Goal: Task Accomplishment & Management: Complete application form

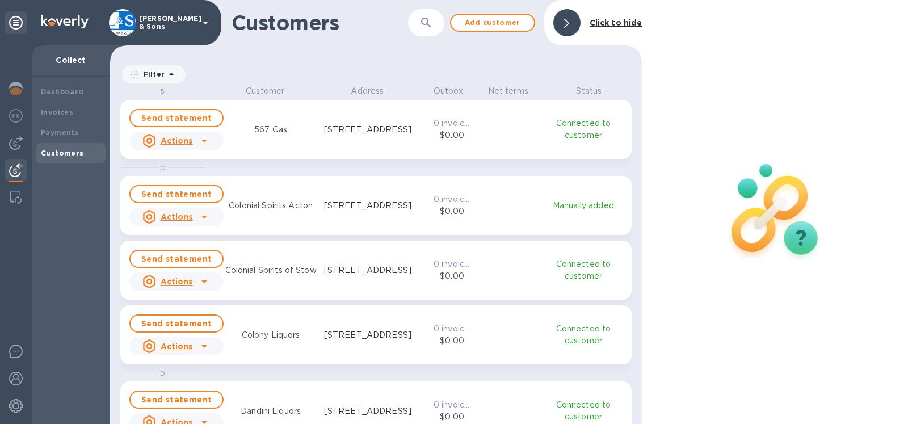
scroll to position [329, 523]
click at [81, 130] on div "Payments" at bounding box center [71, 132] width 60 height 11
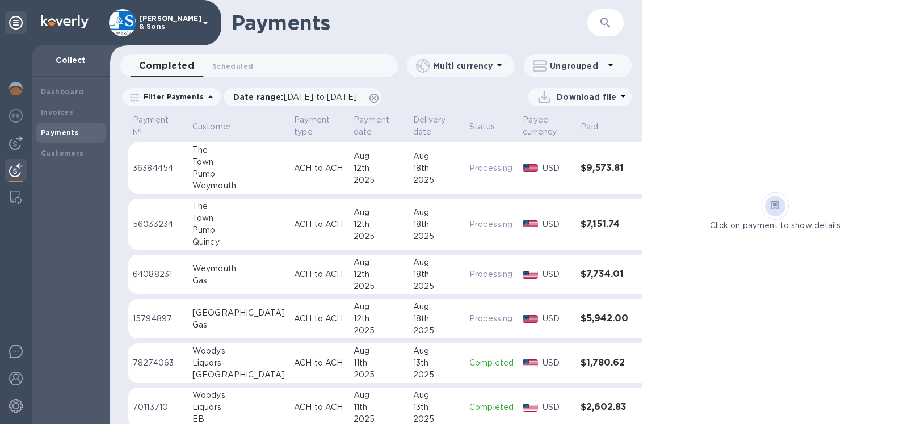
click at [602, 24] on icon "button" at bounding box center [606, 23] width 14 height 14
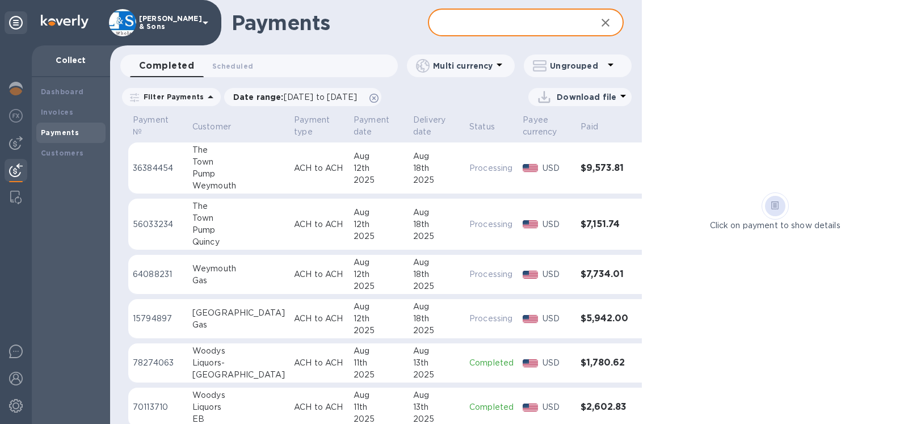
click at [528, 26] on input "text" at bounding box center [508, 23] width 160 height 28
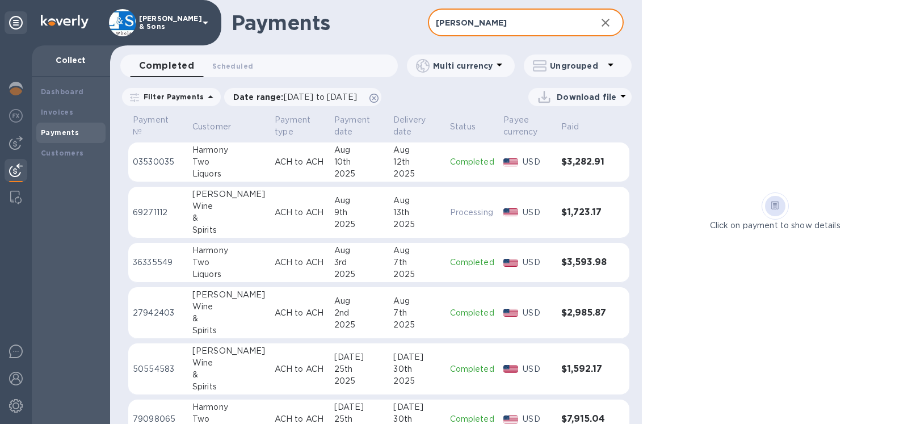
type input "[PERSON_NAME]"
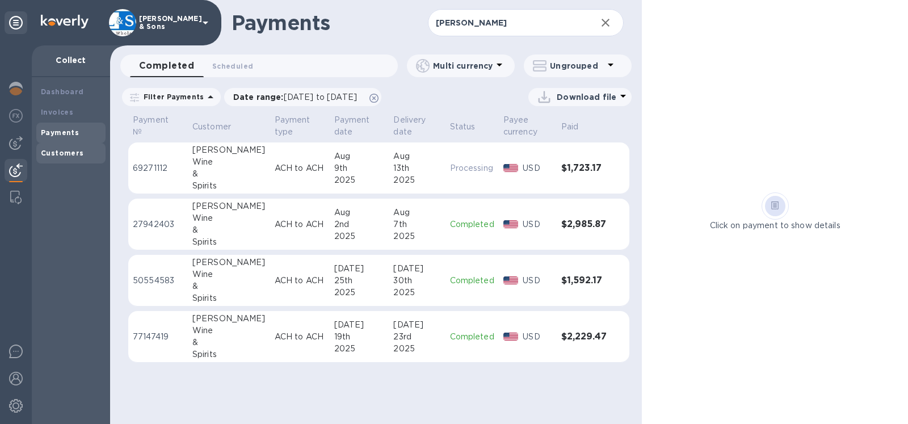
click at [52, 150] on b "Customers" at bounding box center [62, 153] width 43 height 9
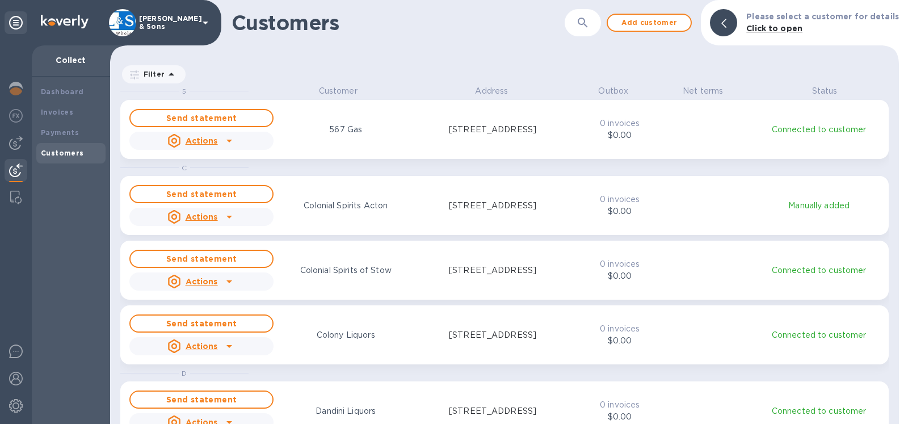
scroll to position [329, 779]
click at [715, 24] on div at bounding box center [723, 22] width 27 height 27
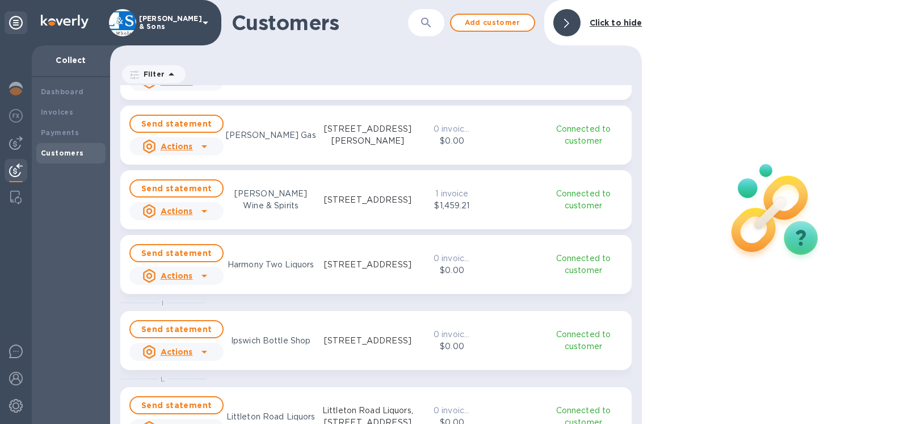
scroll to position [647, 0]
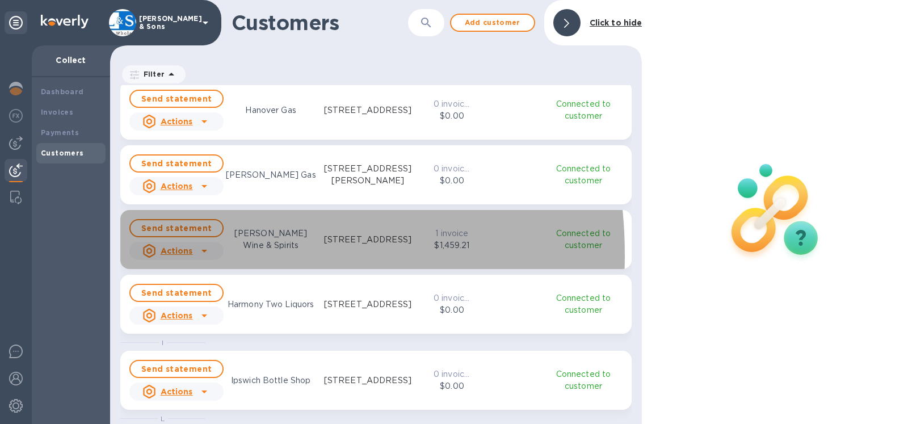
click at [167, 255] on u "Actions" at bounding box center [177, 250] width 32 height 9
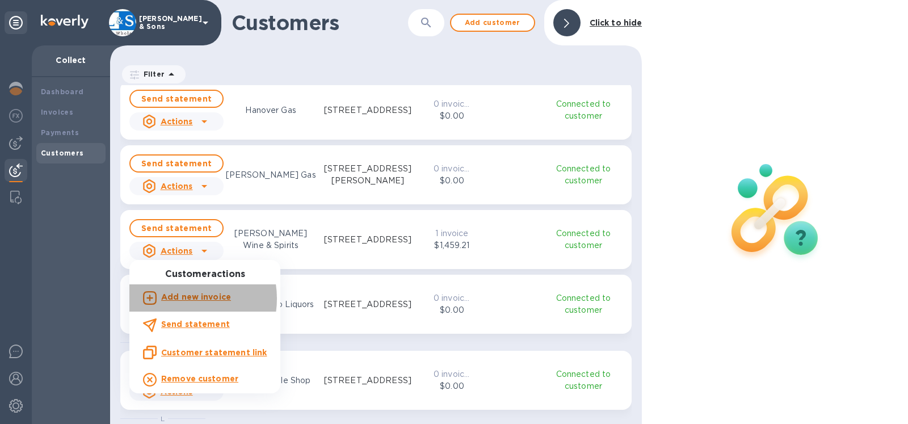
click at [180, 299] on b "Add new invoice" at bounding box center [196, 296] width 70 height 9
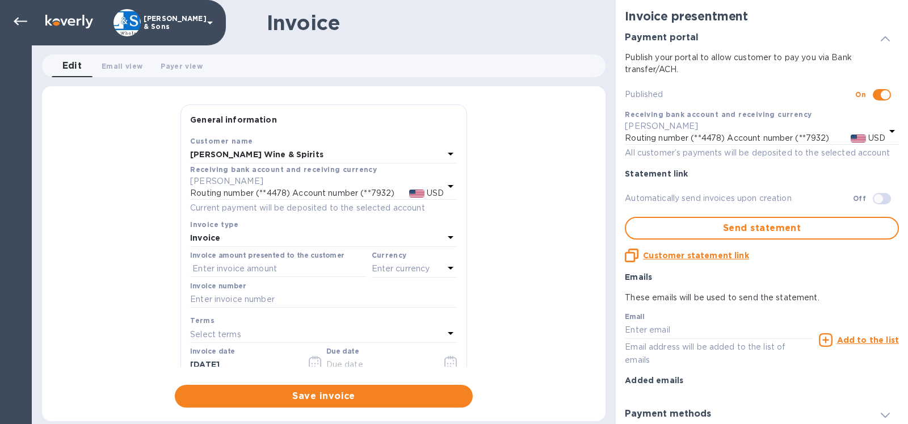
checkbox input "true"
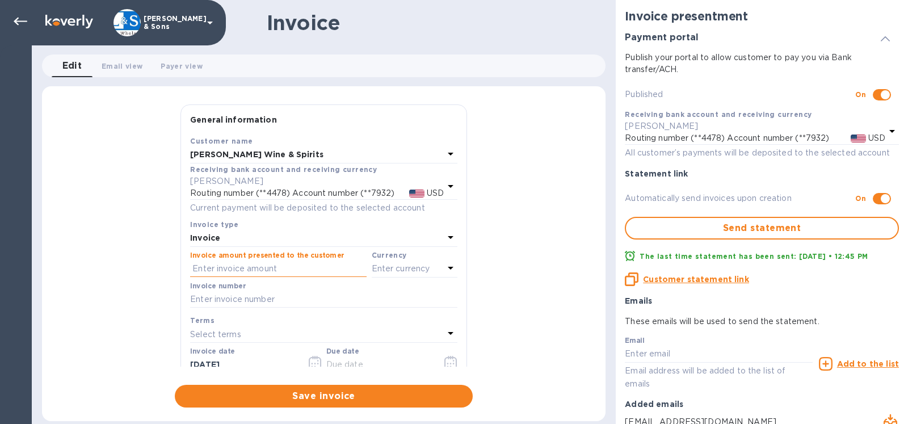
click at [203, 267] on input "text" at bounding box center [278, 268] width 177 height 17
type input "2,277.77"
click at [375, 264] on p "Enter currency" at bounding box center [401, 269] width 58 height 12
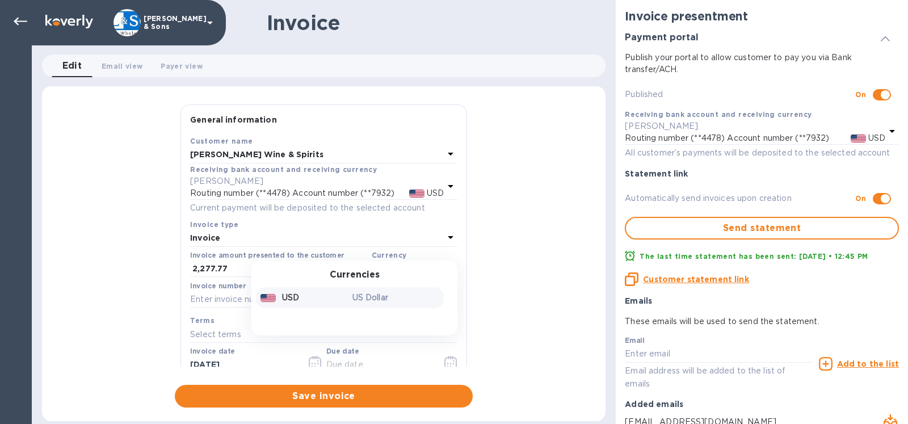
click at [287, 296] on p "USD" at bounding box center [290, 298] width 17 height 12
click at [257, 299] on input "text" at bounding box center [323, 299] width 267 height 17
type input "213548"
click at [444, 360] on icon "button" at bounding box center [450, 363] width 13 height 14
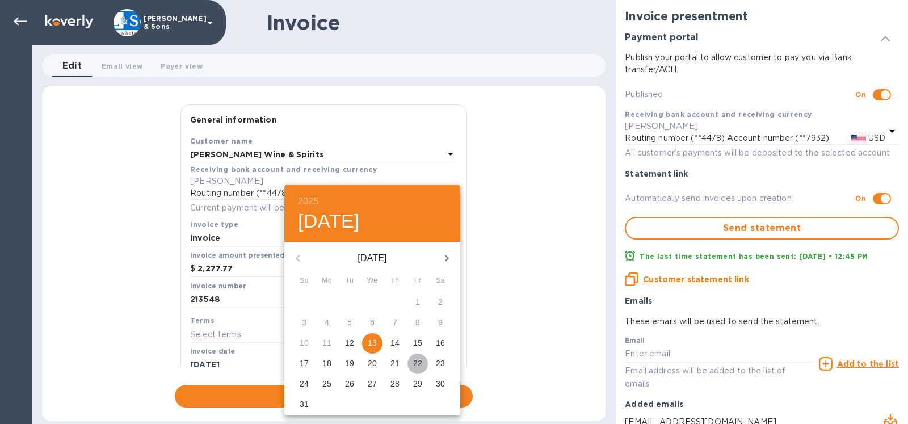
click at [418, 363] on p "22" at bounding box center [417, 363] width 9 height 11
type input "[DATE]"
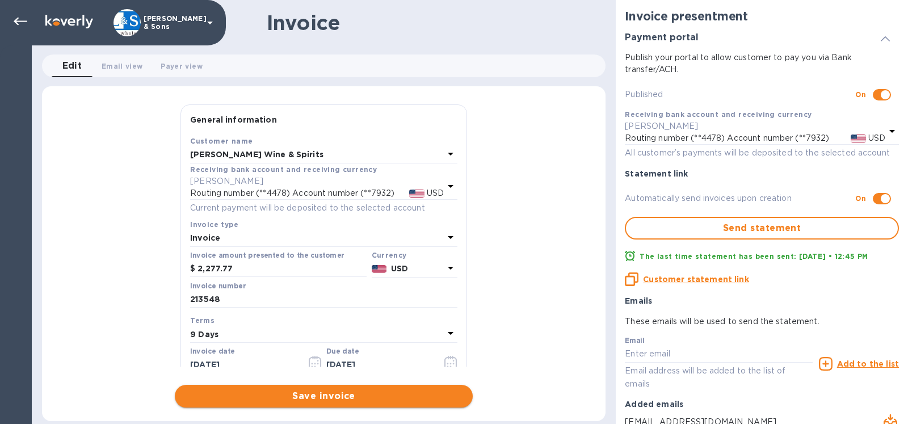
click at [355, 393] on span "Save invoice" at bounding box center [324, 396] width 280 height 14
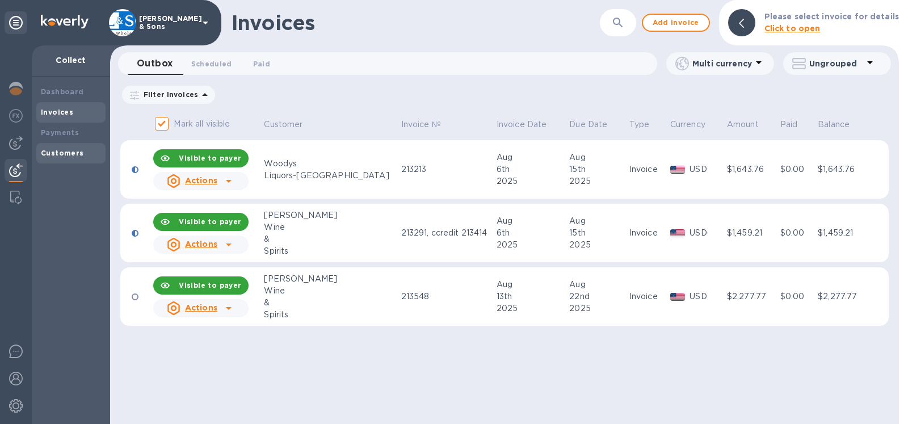
click at [74, 154] on b "Customers" at bounding box center [62, 153] width 43 height 9
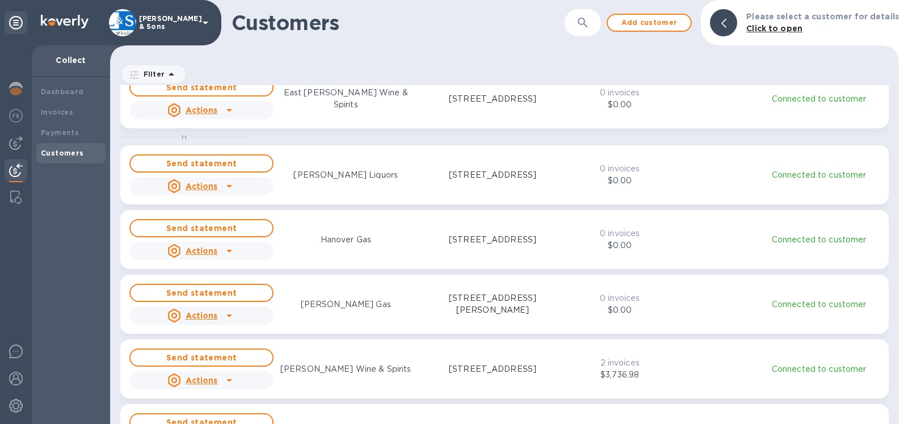
scroll to position [582, 0]
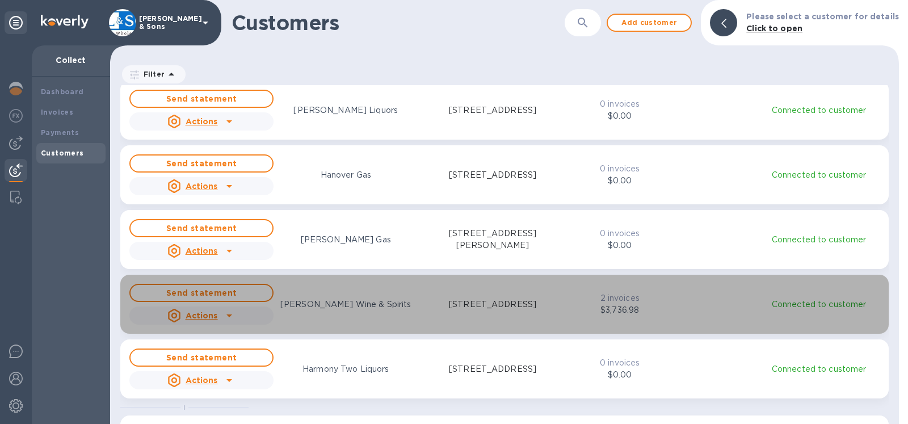
click at [627, 298] on p "2 invoices" at bounding box center [620, 298] width 58 height 12
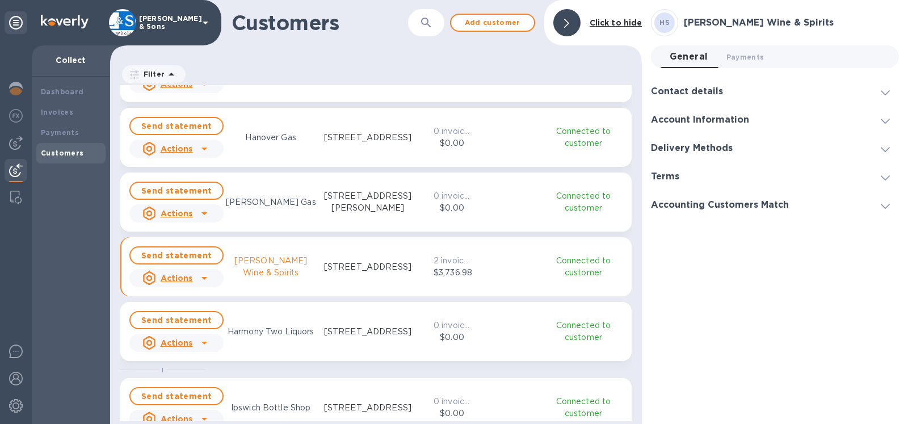
scroll to position [647, 0]
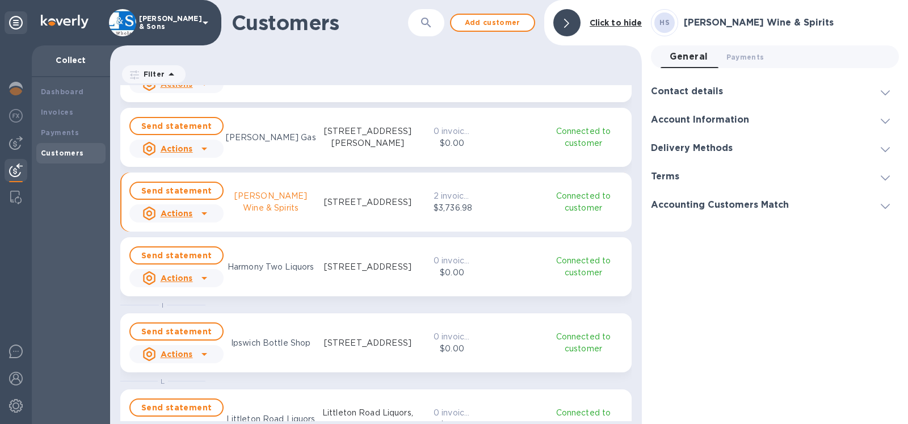
click at [80, 154] on b "Customers" at bounding box center [62, 153] width 43 height 9
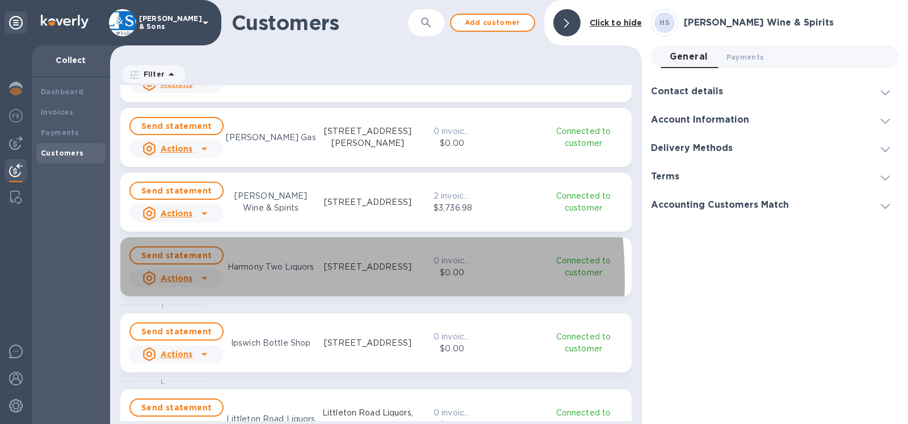
click at [181, 279] on u "Actions" at bounding box center [177, 278] width 32 height 9
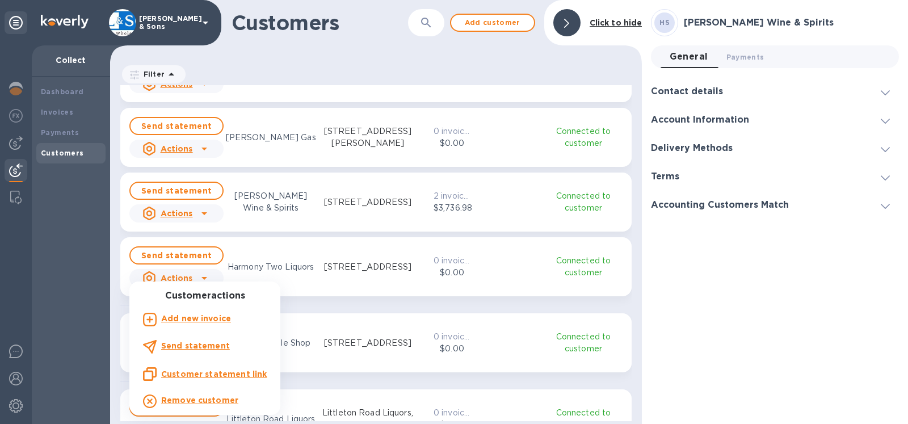
click at [185, 318] on b "Add new invoice" at bounding box center [196, 318] width 70 height 9
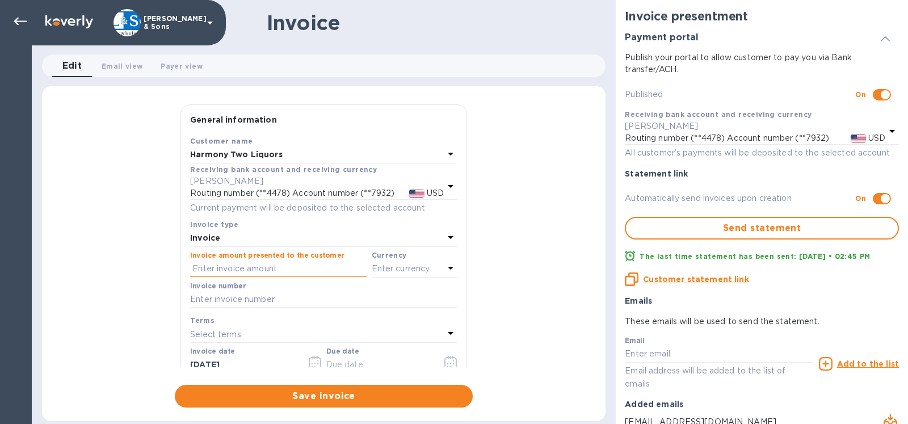
click at [221, 270] on input "text" at bounding box center [278, 268] width 177 height 17
type input "3,745.12"
click at [385, 267] on p "Enter currency" at bounding box center [401, 269] width 58 height 12
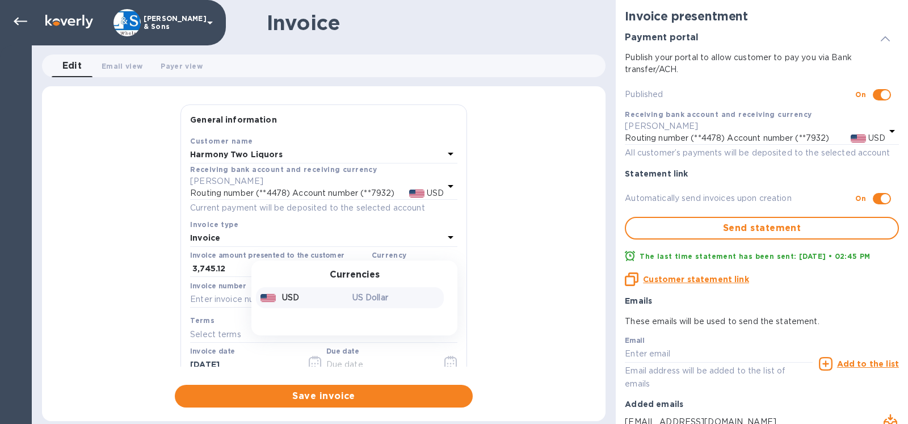
click at [282, 293] on p "USD" at bounding box center [290, 298] width 17 height 12
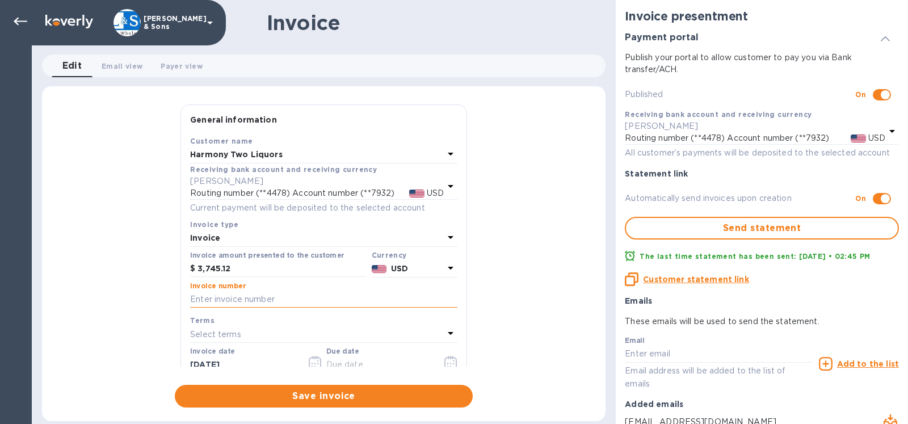
click at [253, 300] on input "text" at bounding box center [323, 299] width 267 height 17
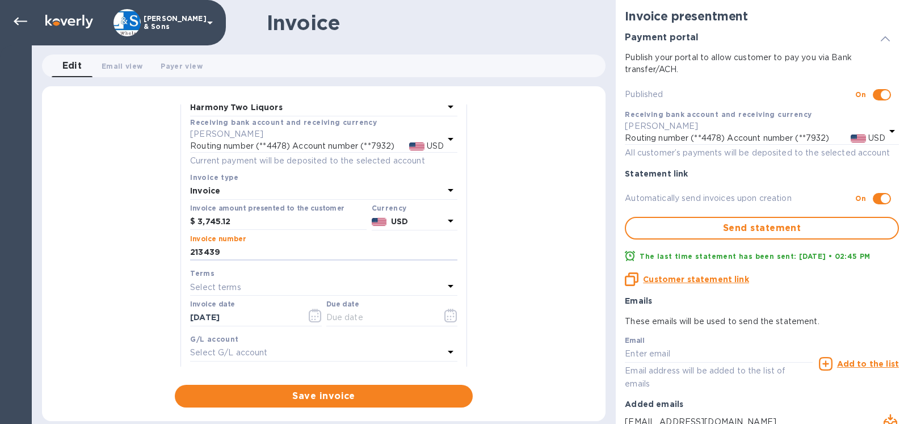
scroll to position [65, 0]
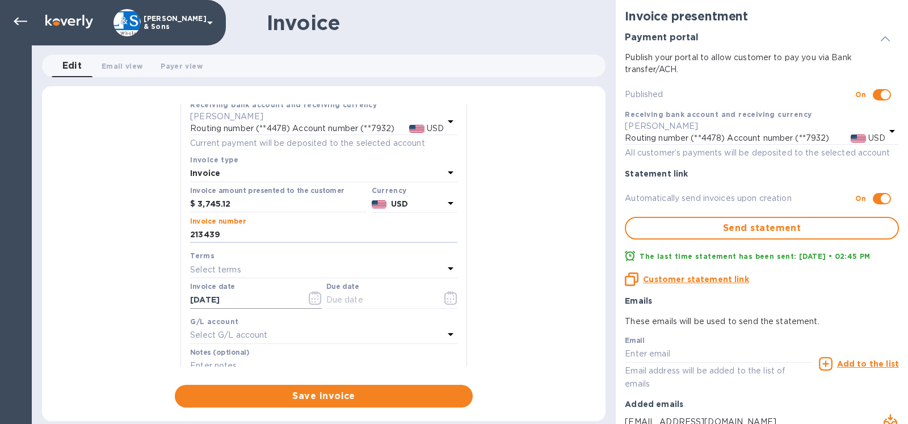
type input "213439"
click at [309, 299] on icon "button" at bounding box center [315, 298] width 13 height 14
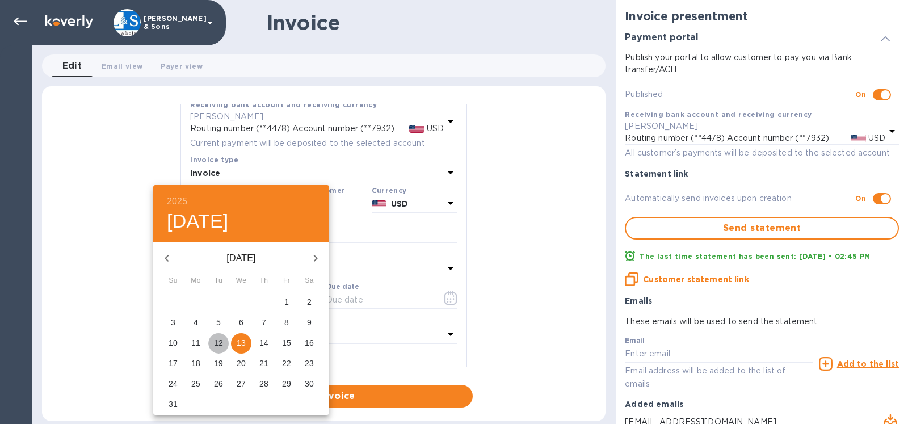
click at [222, 341] on p "12" at bounding box center [218, 342] width 9 height 11
type input "[DATE]"
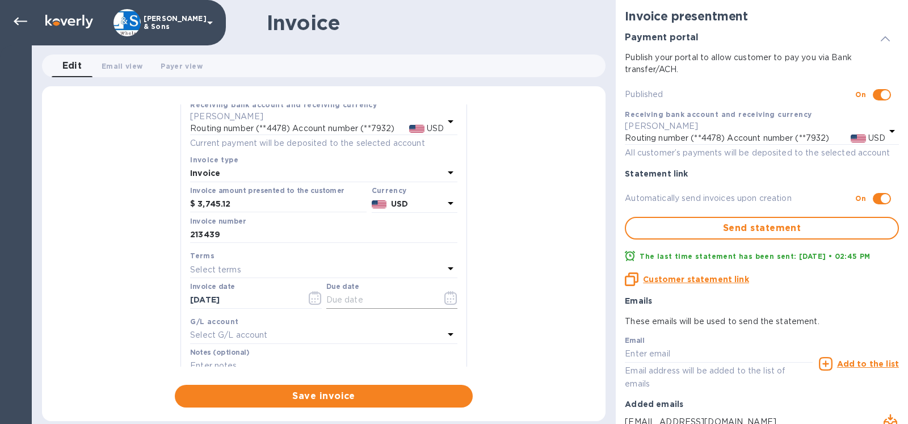
click at [444, 296] on icon "button" at bounding box center [450, 298] width 13 height 14
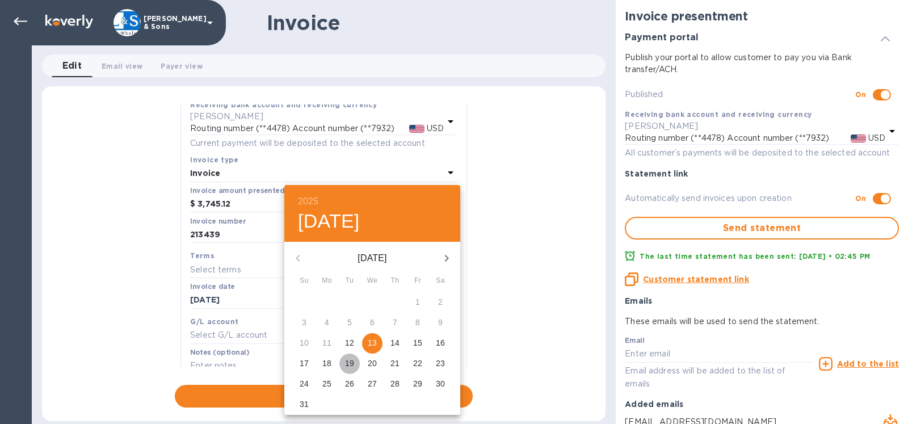
click at [354, 364] on p "19" at bounding box center [349, 363] width 9 height 11
type input "[DATE]"
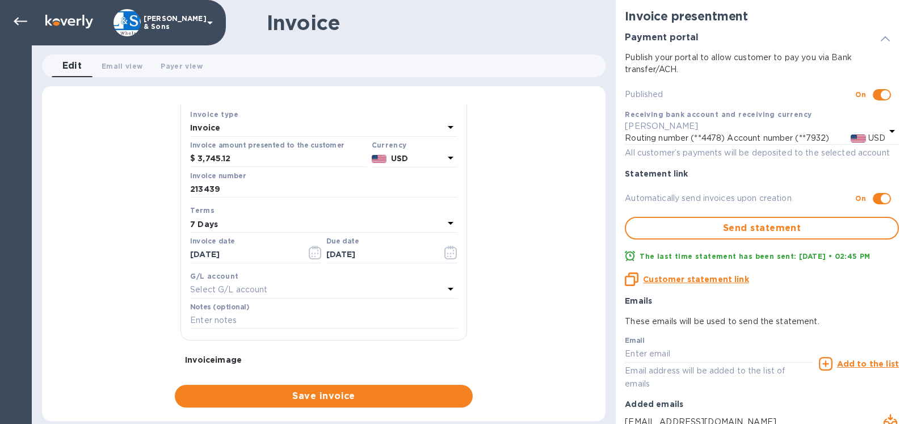
scroll to position [129, 0]
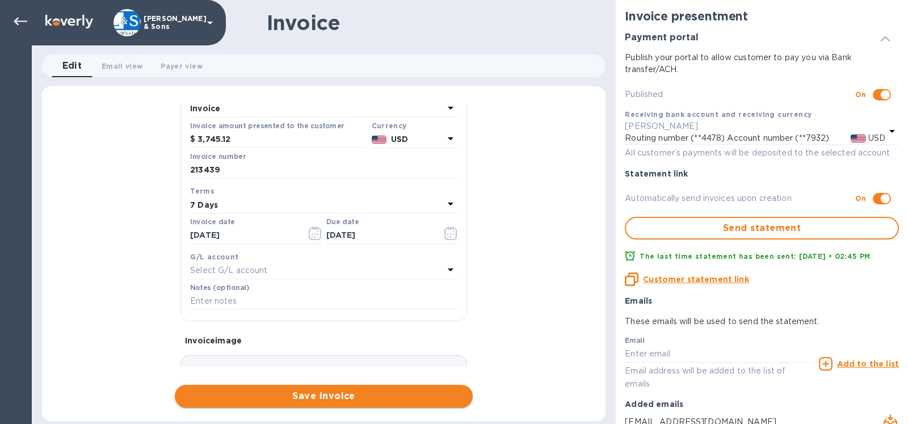
click at [329, 397] on span "Save invoice" at bounding box center [324, 396] width 280 height 14
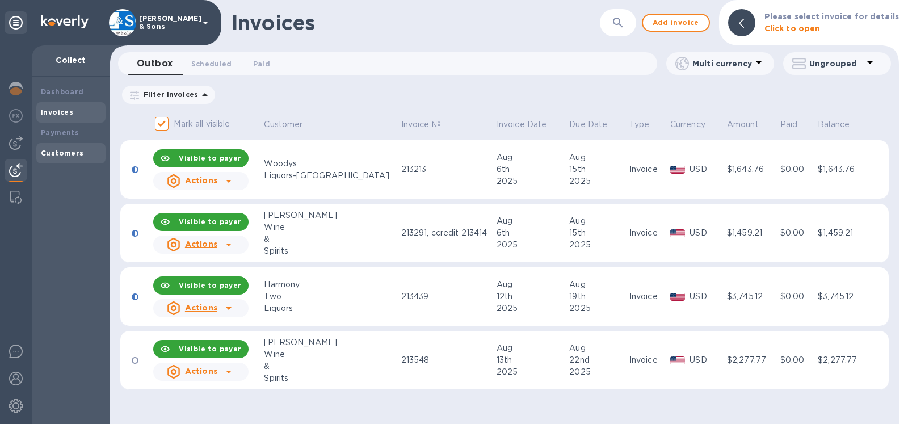
click at [70, 150] on b "Customers" at bounding box center [62, 153] width 43 height 9
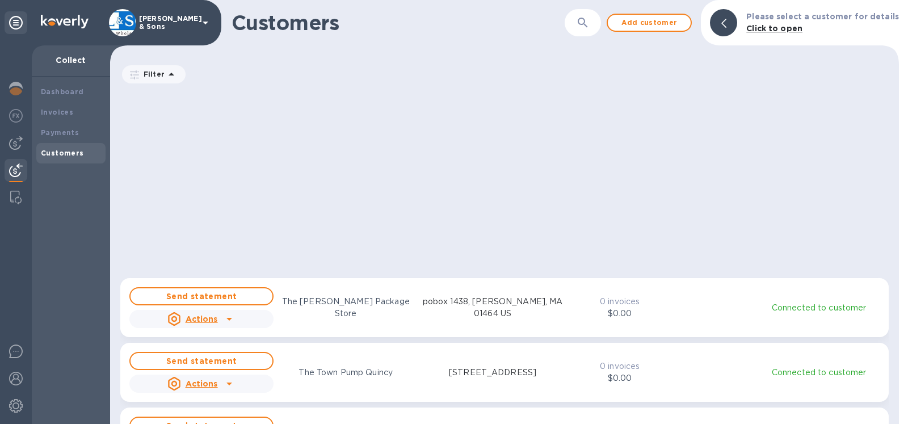
scroll to position [1815, 0]
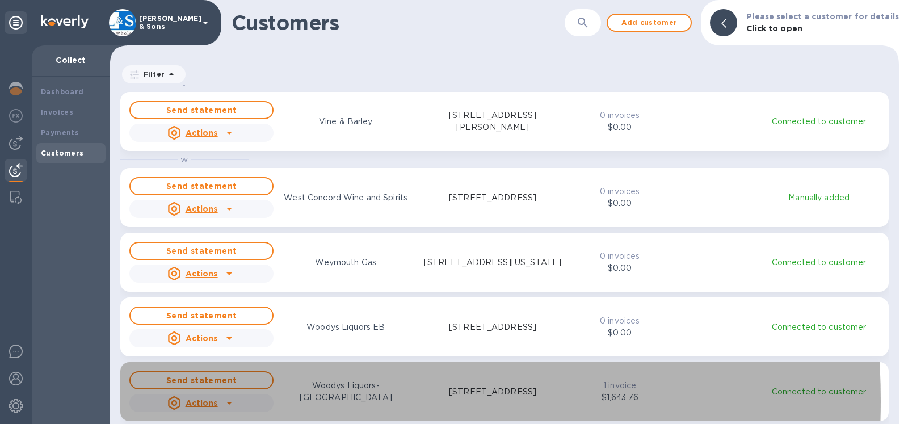
click at [211, 401] on u "Actions" at bounding box center [202, 402] width 32 height 9
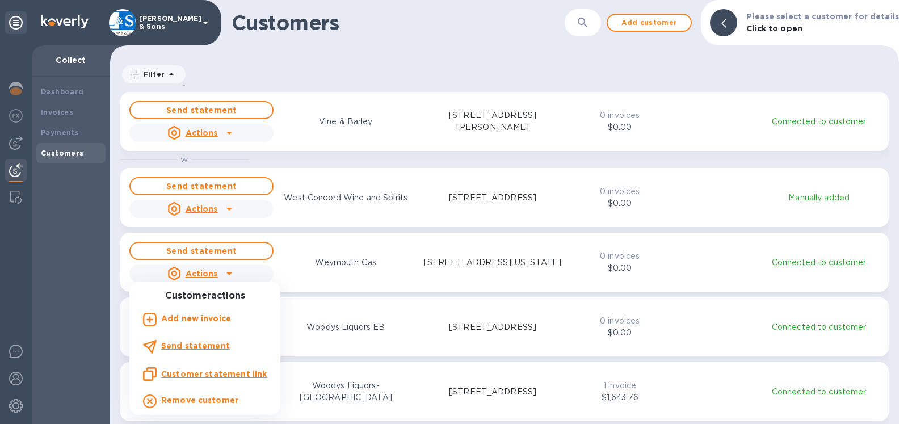
click at [213, 318] on b "Add new invoice" at bounding box center [196, 318] width 70 height 9
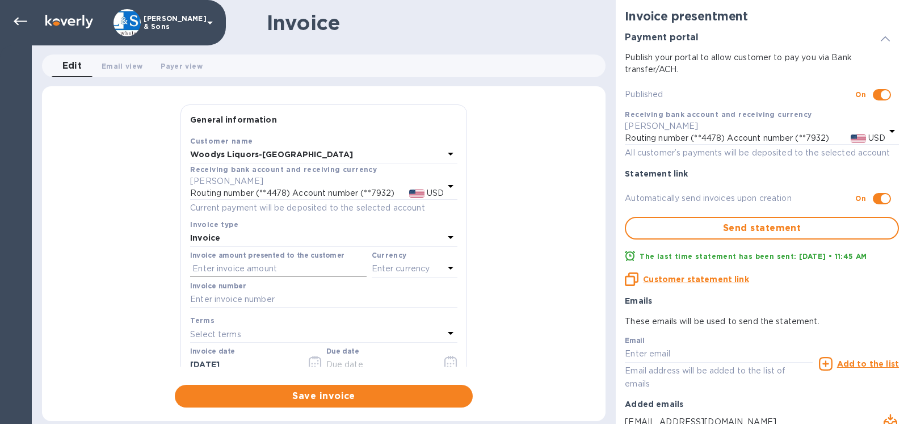
click at [223, 266] on input "text" at bounding box center [278, 268] width 177 height 17
type input "1,773.62"
click at [372, 270] on p "Enter currency" at bounding box center [401, 269] width 58 height 12
click at [279, 290] on div "USD" at bounding box center [304, 297] width 92 height 16
click at [236, 299] on input "text" at bounding box center [323, 299] width 267 height 17
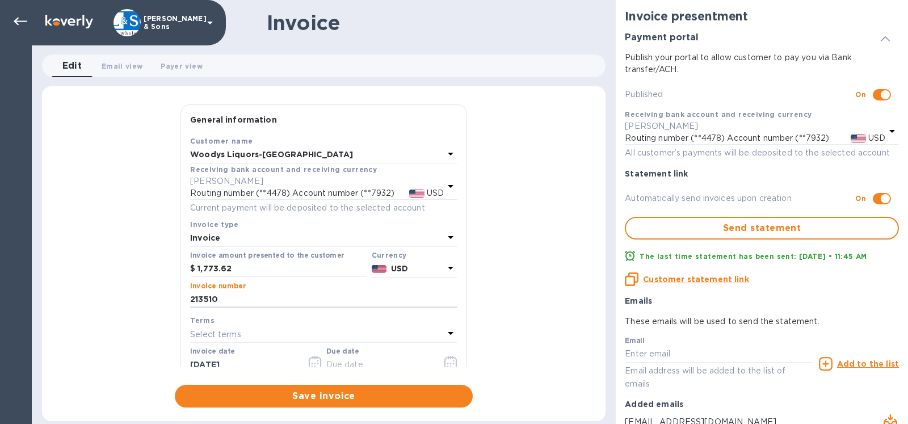
type input "213510"
click at [444, 360] on icon "button" at bounding box center [450, 363] width 13 height 14
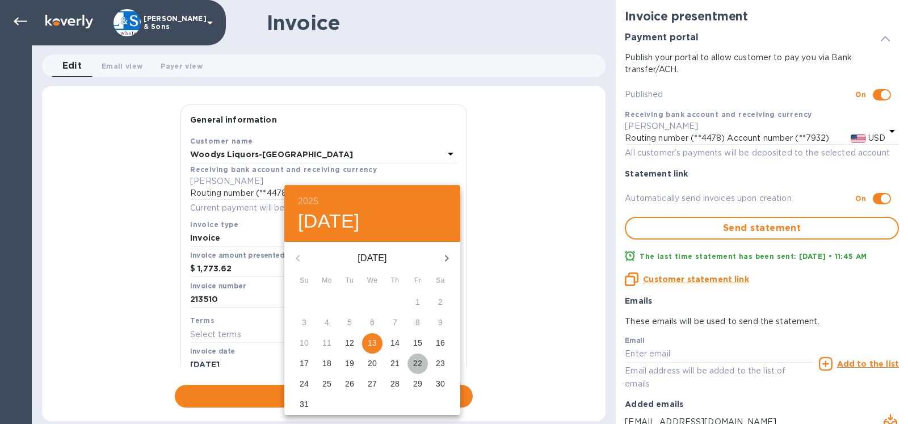
click at [415, 363] on p "22" at bounding box center [417, 363] width 9 height 11
type input "[DATE]"
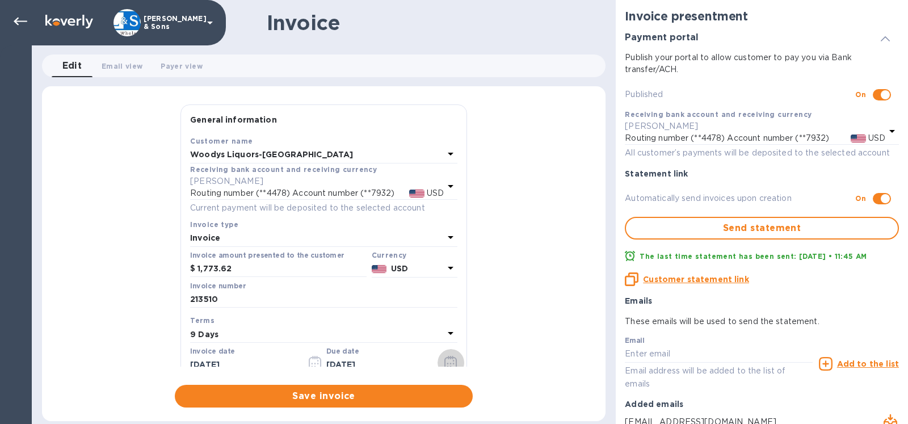
click at [444, 365] on icon "button" at bounding box center [450, 363] width 13 height 14
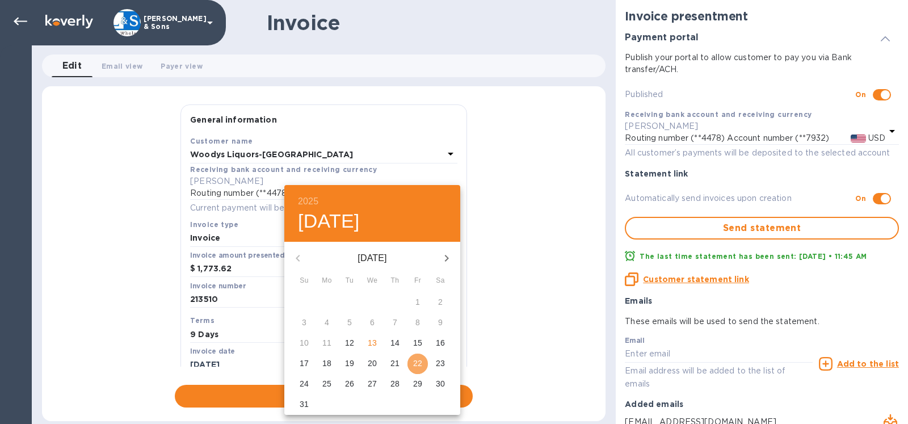
click at [419, 365] on p "22" at bounding box center [417, 363] width 9 height 11
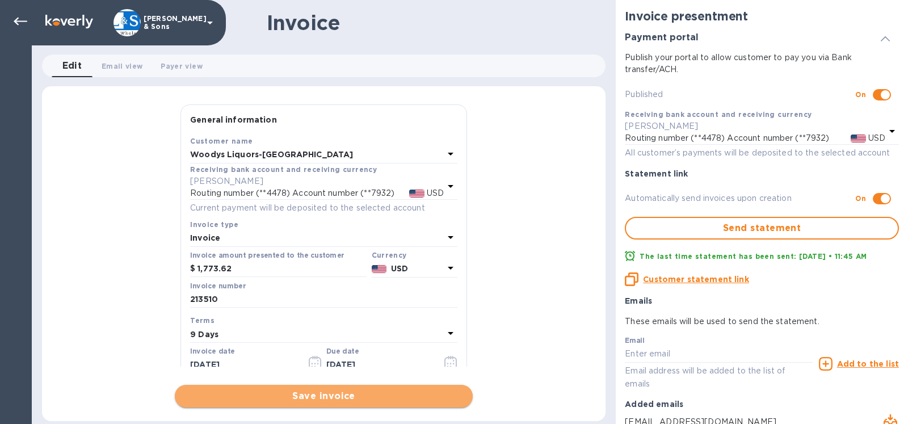
click at [297, 388] on button "Save invoice" at bounding box center [324, 396] width 298 height 23
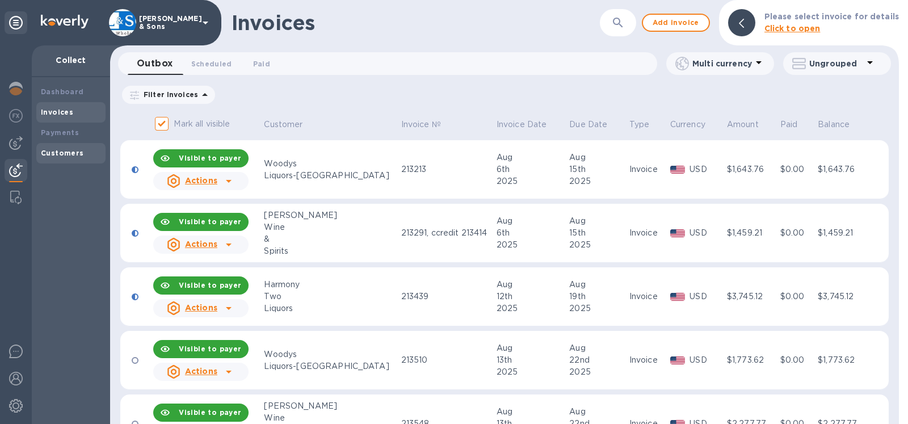
click at [72, 153] on b "Customers" at bounding box center [62, 153] width 43 height 9
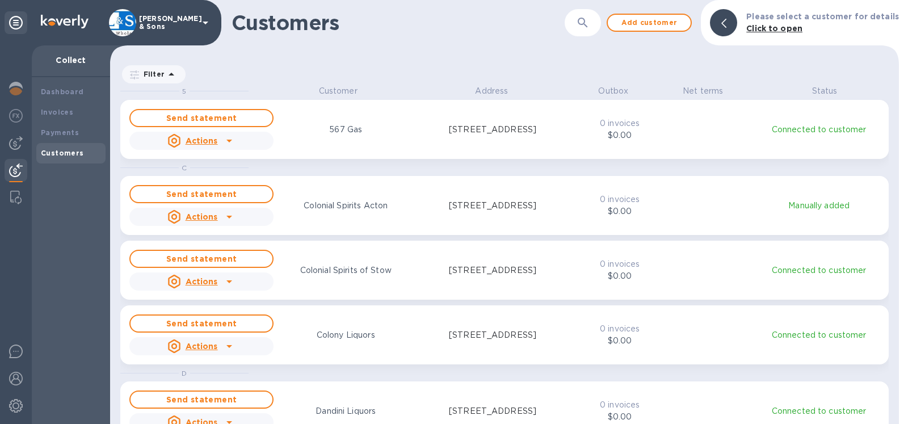
scroll to position [329, 779]
click at [724, 29] on div at bounding box center [723, 22] width 27 height 27
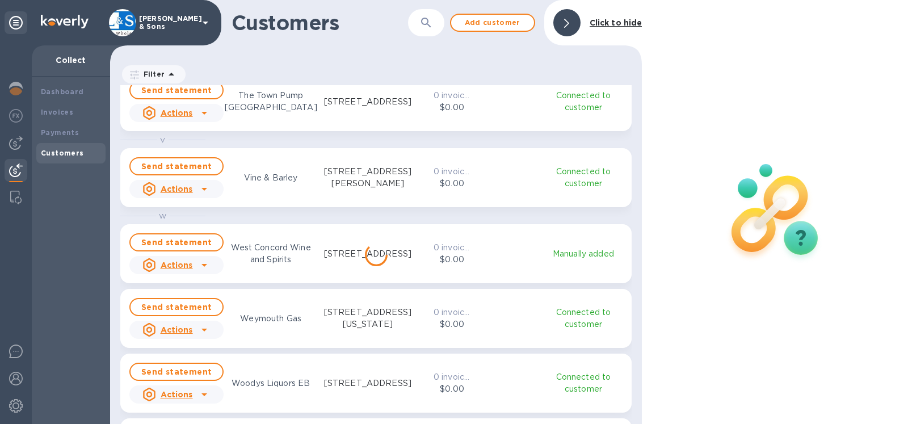
scroll to position [1841, 0]
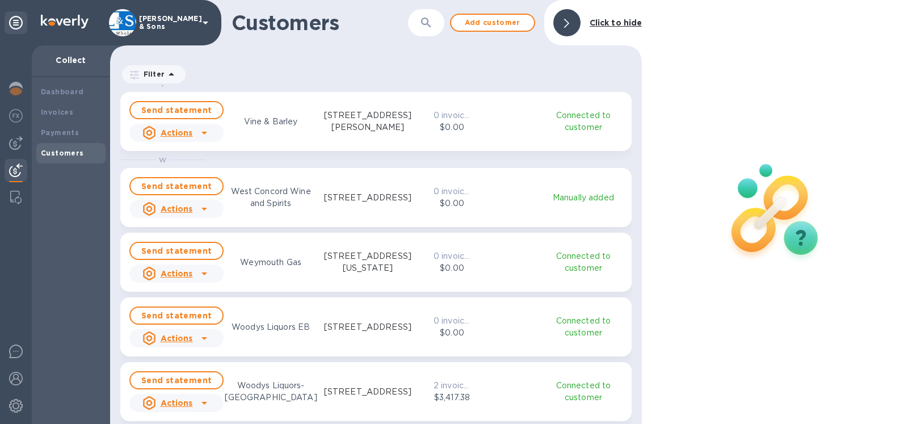
click at [179, 338] on u "Actions" at bounding box center [177, 338] width 32 height 9
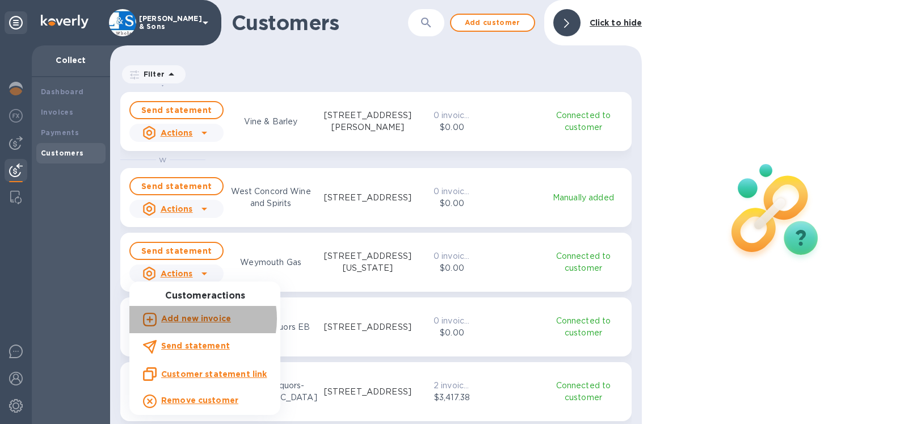
click at [190, 319] on b "Add new invoice" at bounding box center [196, 318] width 70 height 9
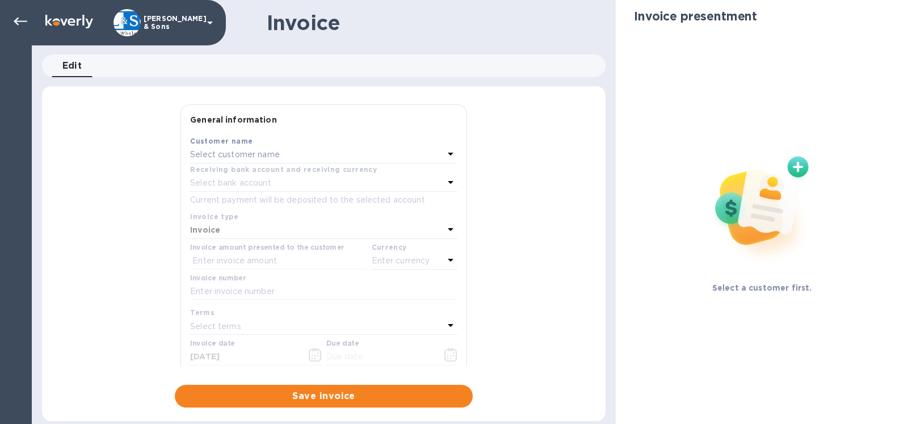
type input "[DATE]"
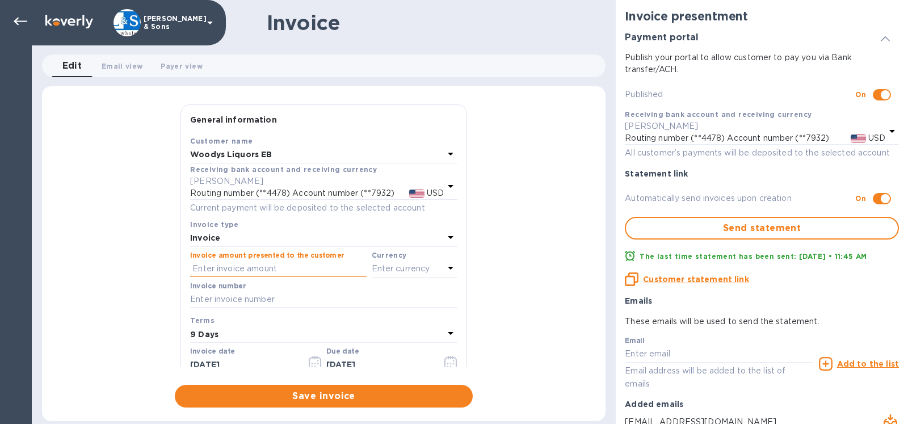
click at [230, 266] on input "text" at bounding box center [278, 268] width 177 height 17
type input "3,503.39"
click at [383, 266] on p "Enter currency" at bounding box center [401, 269] width 58 height 12
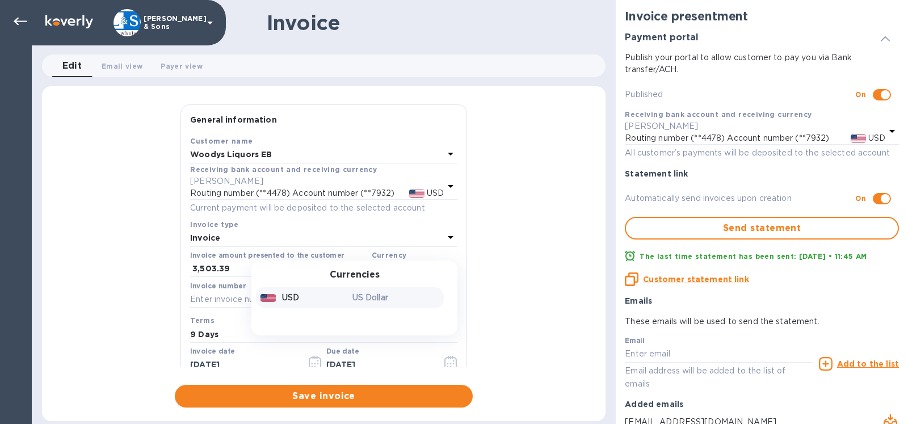
click at [291, 297] on p "USD" at bounding box center [290, 298] width 17 height 12
click at [268, 302] on input "text" at bounding box center [323, 299] width 267 height 17
type input "213493"
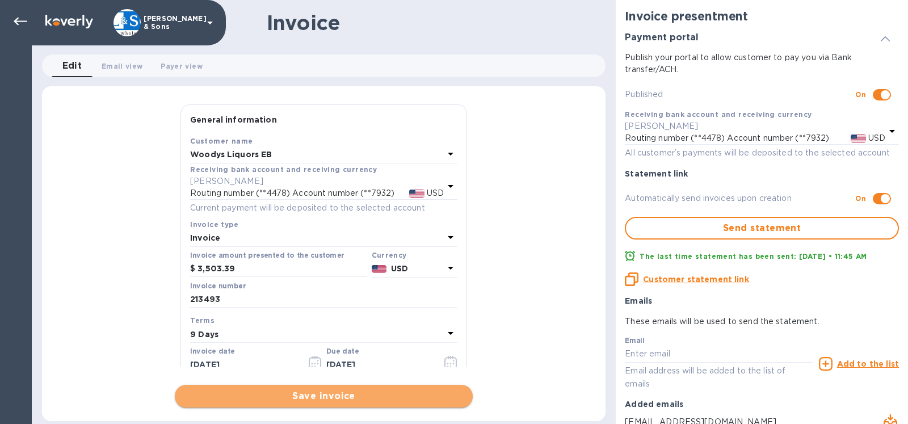
click at [365, 395] on span "Save invoice" at bounding box center [324, 396] width 280 height 14
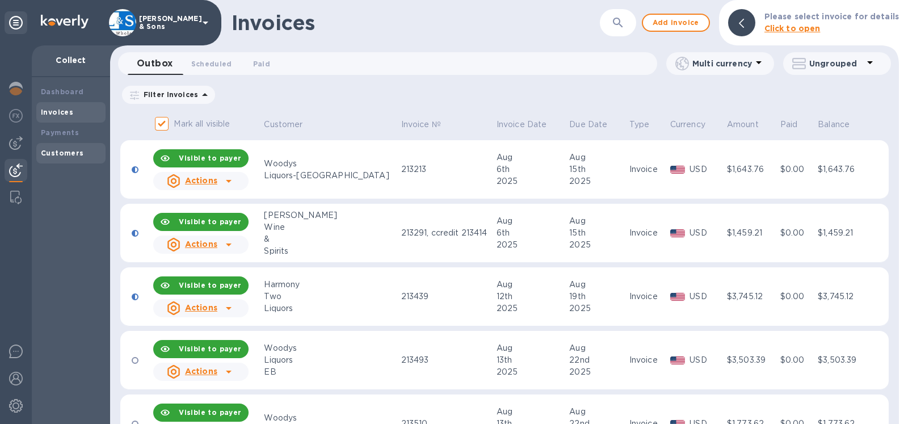
click at [70, 153] on b "Customers" at bounding box center [62, 153] width 43 height 9
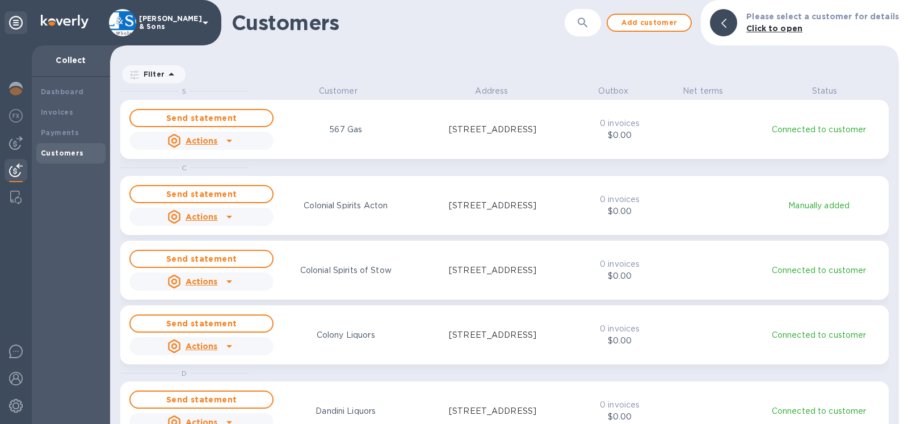
scroll to position [329, 779]
click at [722, 23] on icon at bounding box center [723, 23] width 5 height 9
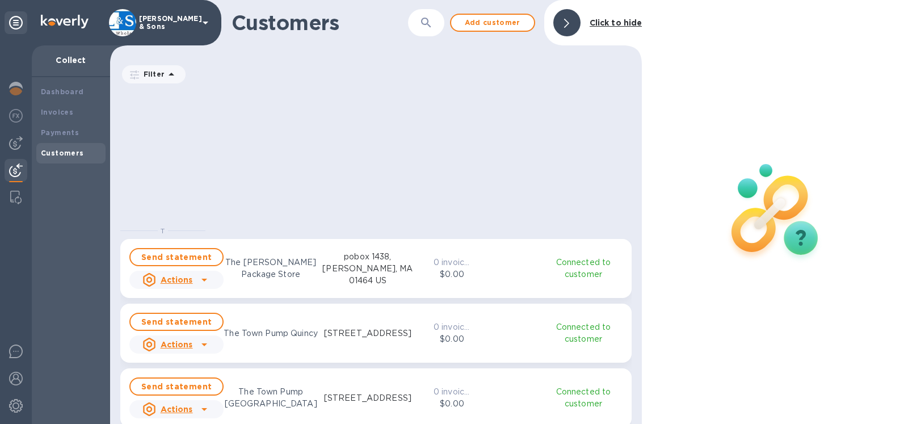
scroll to position [1841, 0]
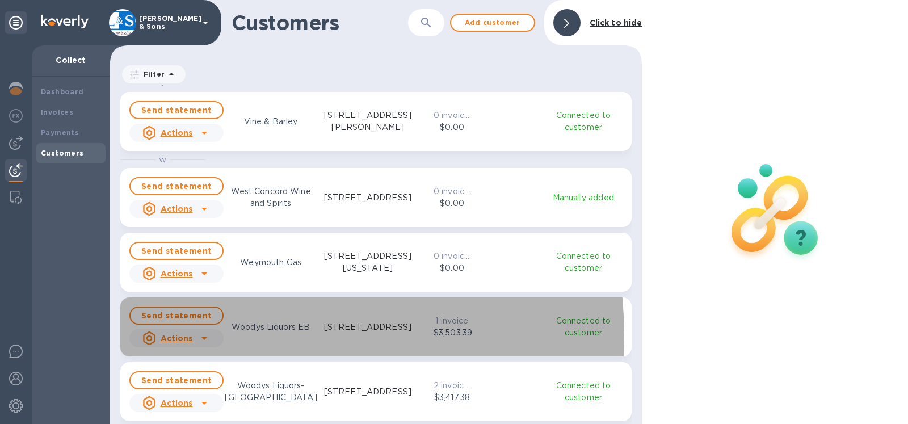
click at [190, 337] on u "Actions" at bounding box center [177, 338] width 32 height 9
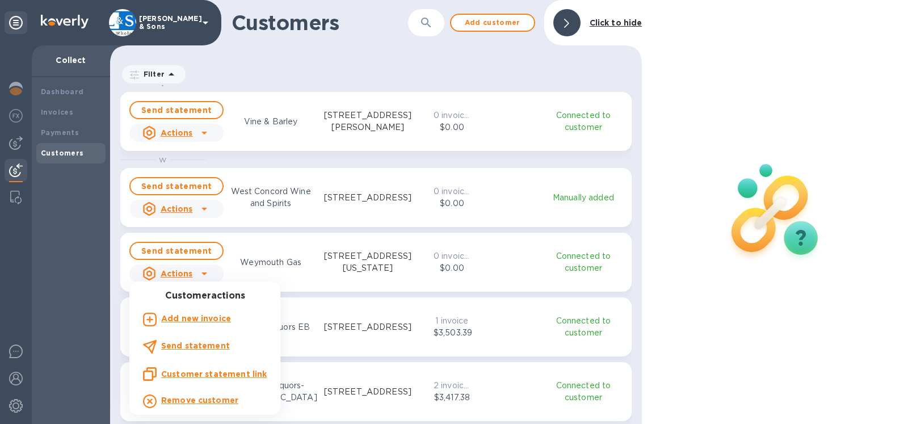
click at [196, 318] on b "Add new invoice" at bounding box center [196, 318] width 70 height 9
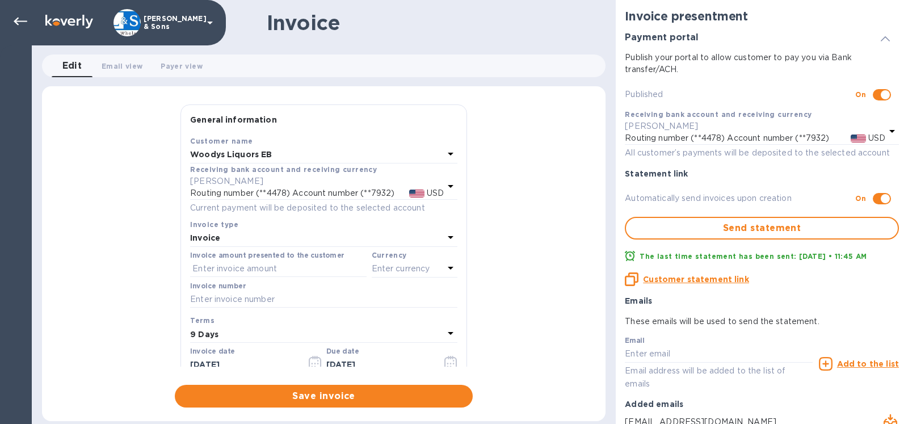
type input "[DATE]"
click at [218, 267] on input "text" at bounding box center [278, 268] width 177 height 17
type input "79.72"
click at [381, 270] on p "Enter currency" at bounding box center [401, 269] width 58 height 12
click at [290, 291] on div "USD" at bounding box center [304, 297] width 92 height 16
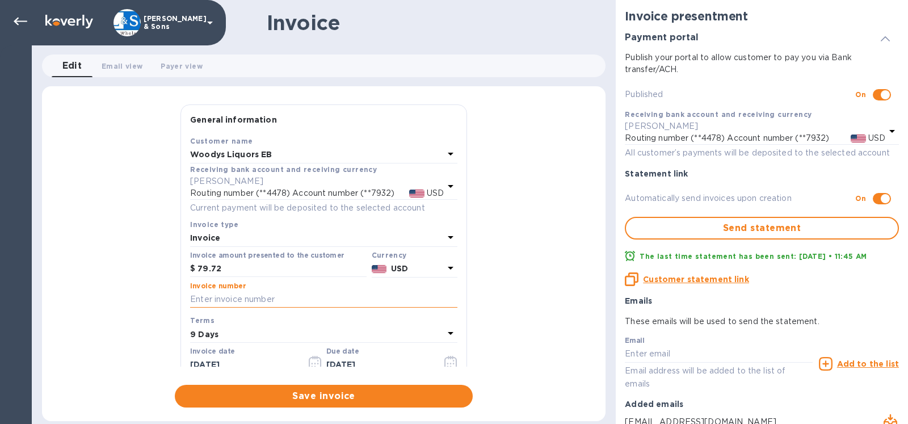
click at [243, 300] on input "text" at bounding box center [323, 299] width 267 height 17
type input "213591"
click at [308, 396] on span "Save invoice" at bounding box center [324, 396] width 280 height 14
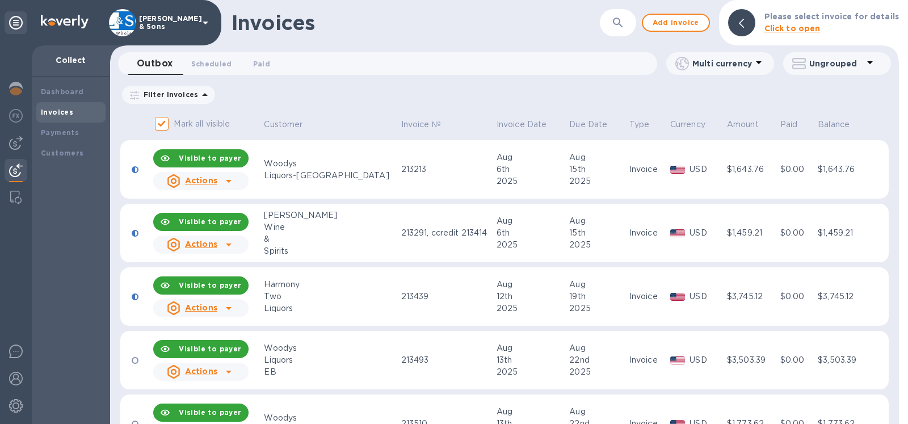
click at [74, 112] on div "Invoices" at bounding box center [71, 112] width 60 height 11
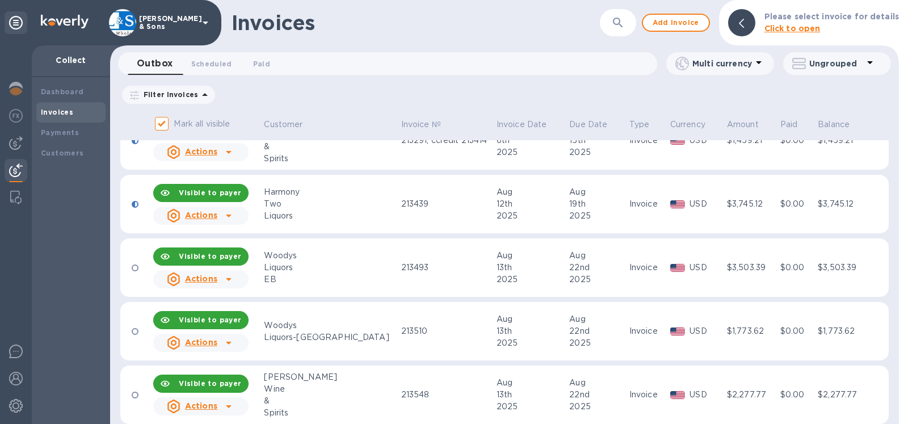
scroll to position [171, 0]
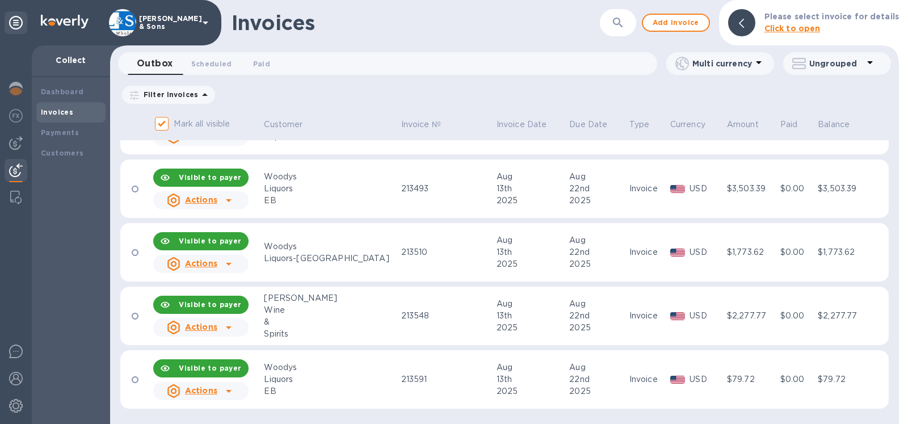
click at [65, 114] on b "Invoices" at bounding box center [57, 112] width 32 height 9
click at [68, 151] on b "Customers" at bounding box center [62, 153] width 43 height 9
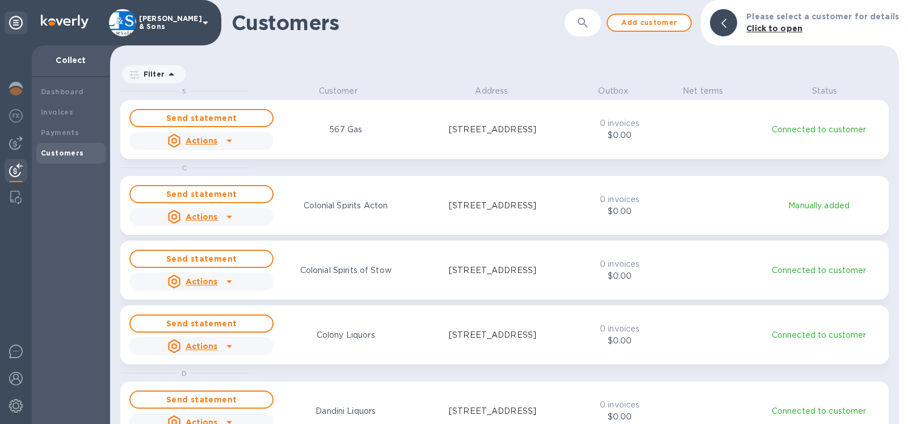
scroll to position [329, 779]
click at [727, 24] on div at bounding box center [723, 22] width 27 height 27
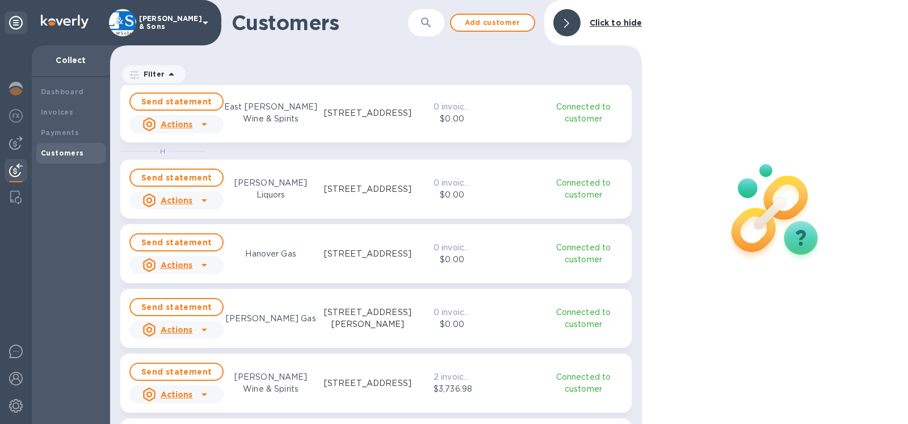
scroll to position [482, 0]
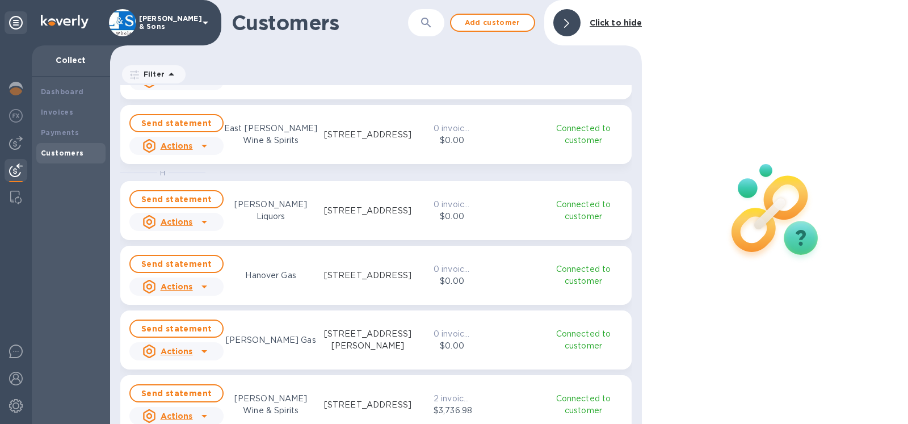
click at [186, 290] on u "Actions" at bounding box center [177, 286] width 32 height 9
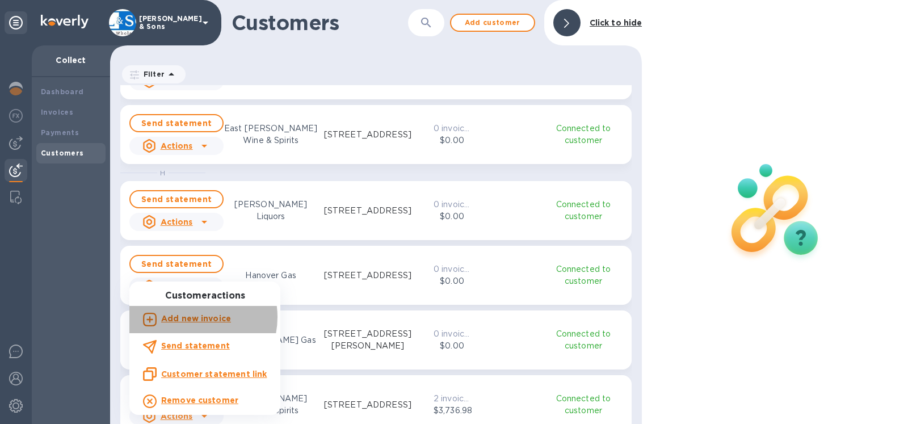
click at [189, 317] on b "Add new invoice" at bounding box center [196, 318] width 70 height 9
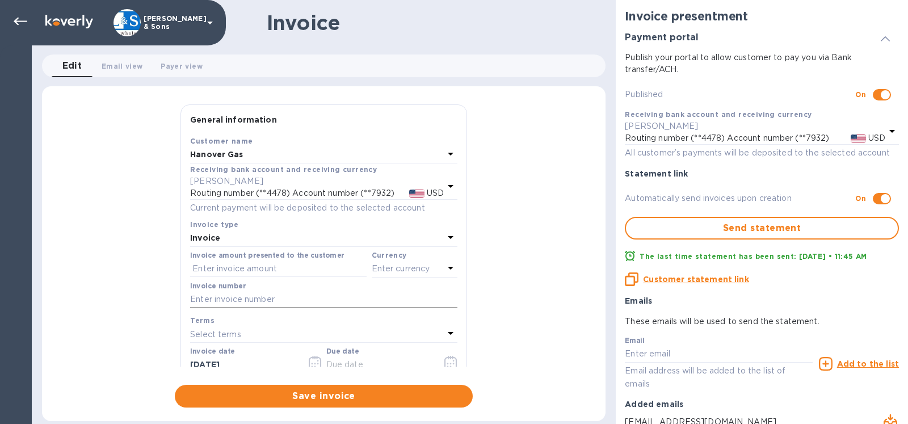
checkbox input "false"
click at [208, 264] on input "text" at bounding box center [278, 268] width 177 height 17
type input "900.34"
click at [384, 268] on p "Enter currency" at bounding box center [401, 269] width 58 height 12
click at [295, 295] on div "USD" at bounding box center [304, 297] width 92 height 16
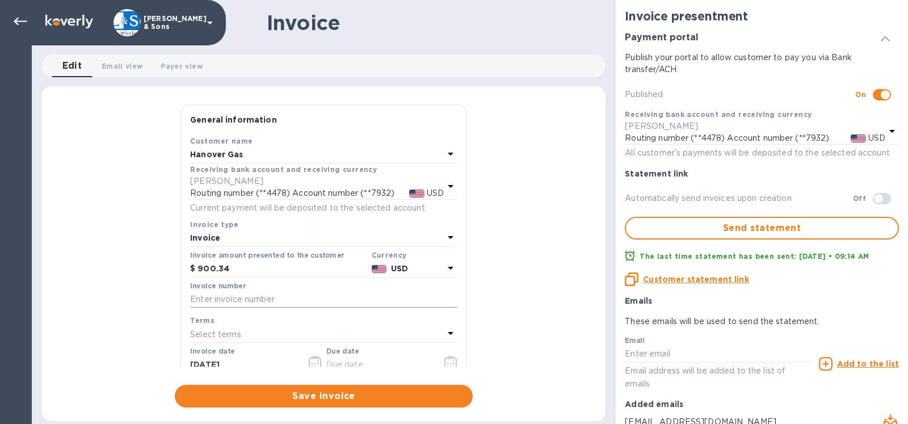
click at [255, 296] on input "text" at bounding box center [323, 299] width 267 height 17
type input "213485"
click at [310, 364] on icon "button" at bounding box center [315, 363] width 13 height 14
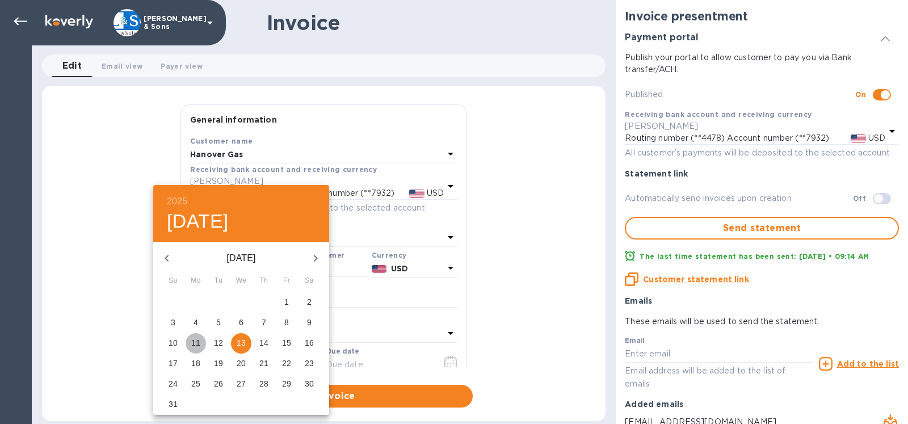
click at [197, 342] on p "11" at bounding box center [195, 342] width 9 height 11
type input "[DATE]"
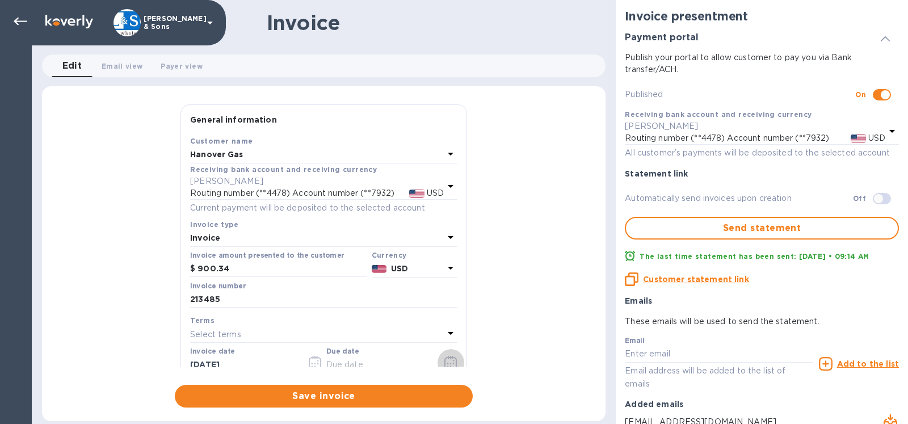
click at [444, 364] on icon "button" at bounding box center [450, 363] width 13 height 14
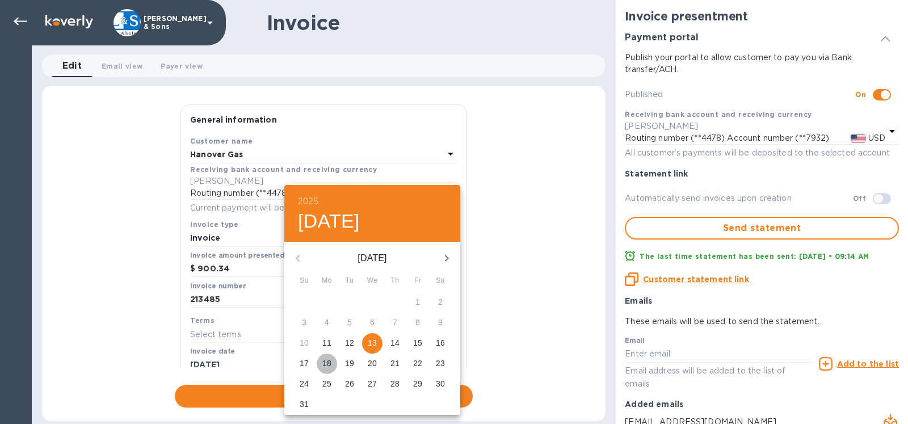
click at [327, 364] on p "18" at bounding box center [326, 363] width 9 height 11
type input "[DATE]"
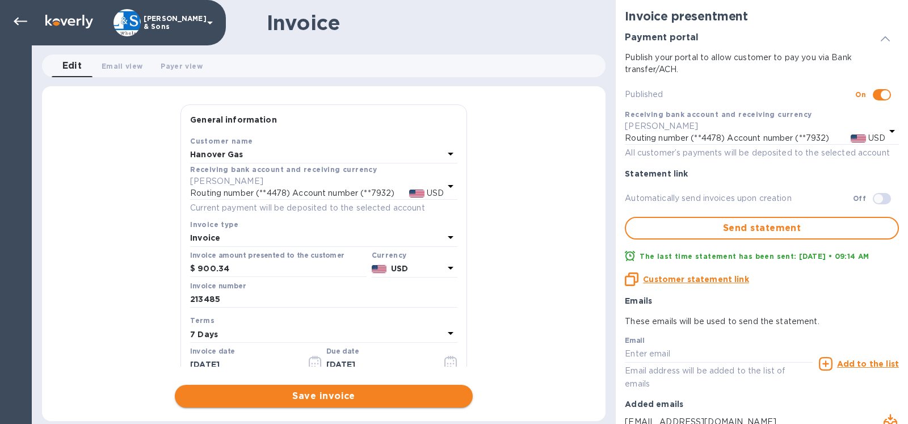
click at [324, 396] on span "Save invoice" at bounding box center [324, 396] width 280 height 14
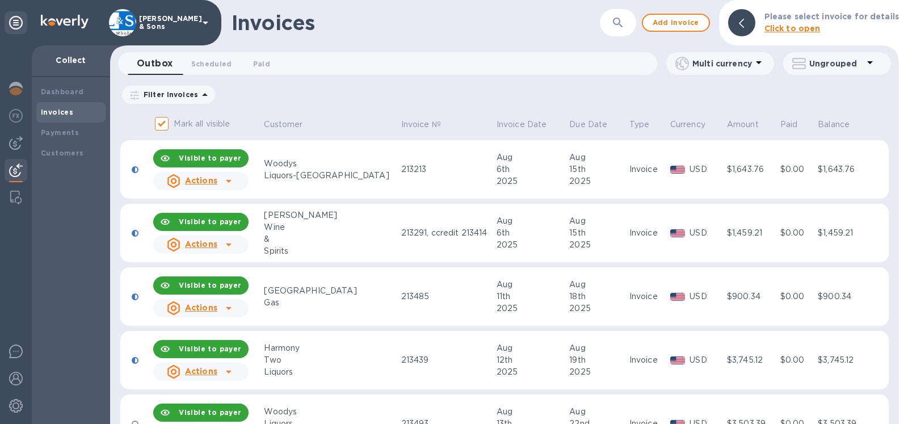
click at [65, 108] on b "Invoices" at bounding box center [57, 112] width 32 height 9
click at [74, 156] on b "Customers" at bounding box center [62, 153] width 43 height 9
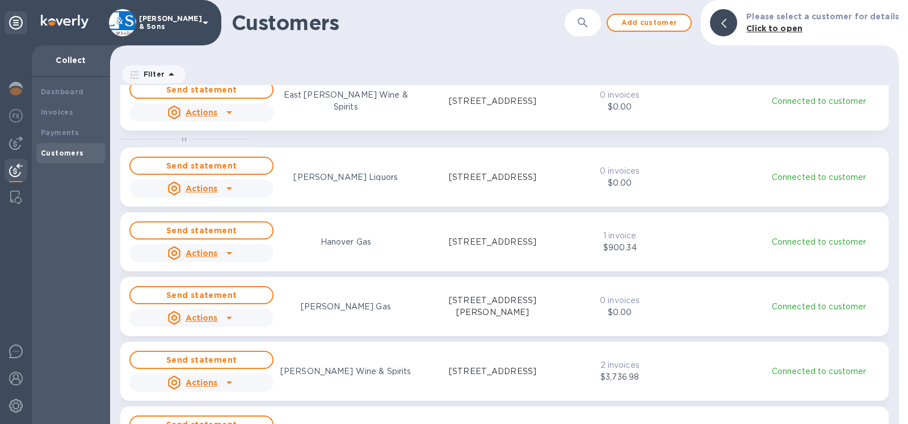
scroll to position [518, 0]
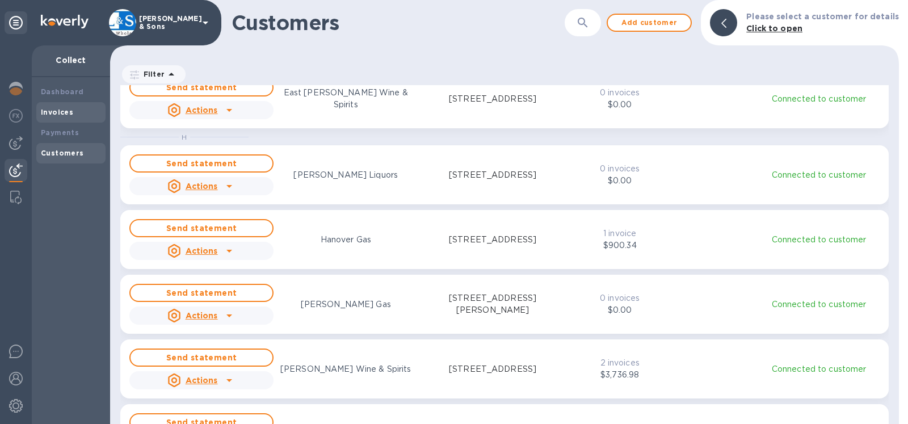
click at [72, 117] on div "Invoices" at bounding box center [71, 112] width 60 height 11
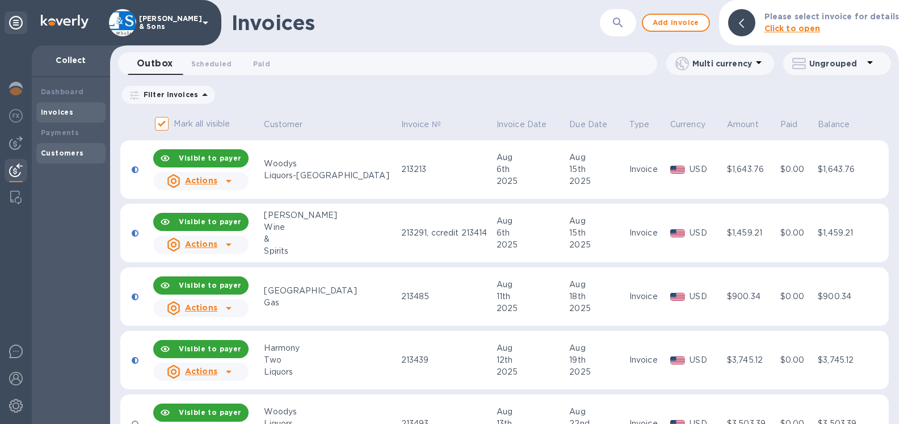
click at [79, 152] on b "Customers" at bounding box center [62, 153] width 43 height 9
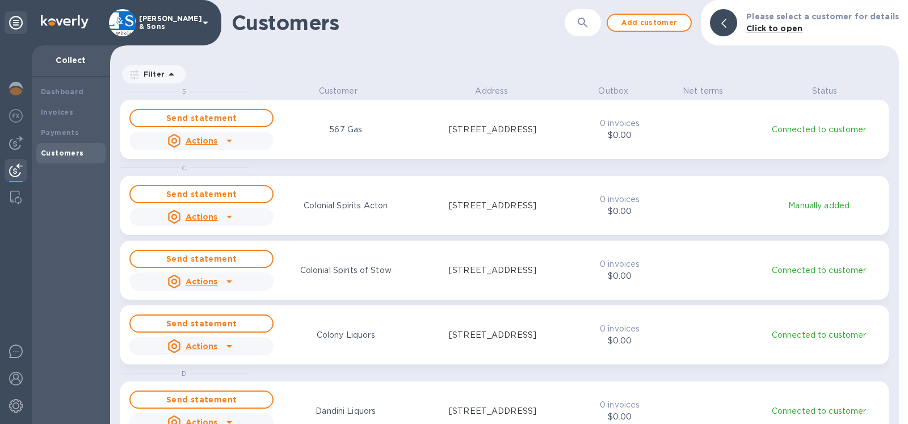
scroll to position [329, 779]
click at [725, 23] on div at bounding box center [723, 22] width 27 height 27
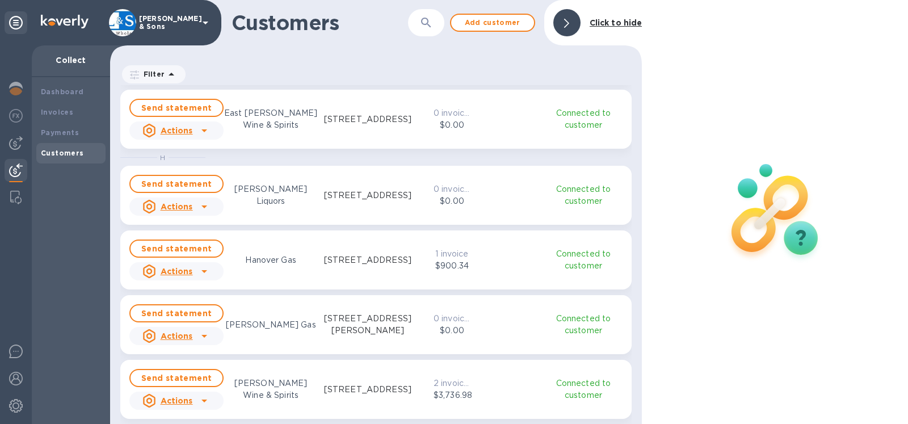
scroll to position [518, 0]
